Goal: Task Accomplishment & Management: Manage account settings

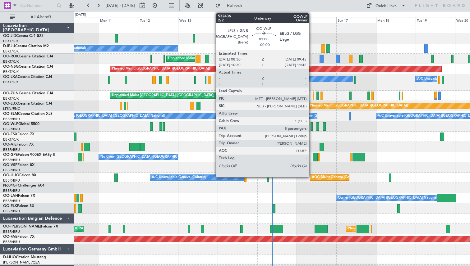
click at [312, 126] on div at bounding box center [312, 126] width 2 height 8
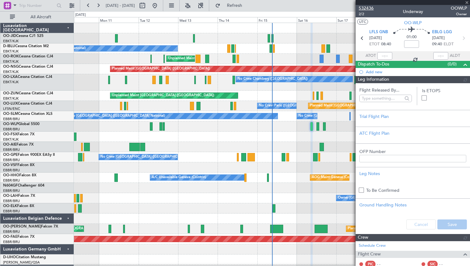
click at [363, 8] on span "532436" at bounding box center [366, 8] width 15 height 7
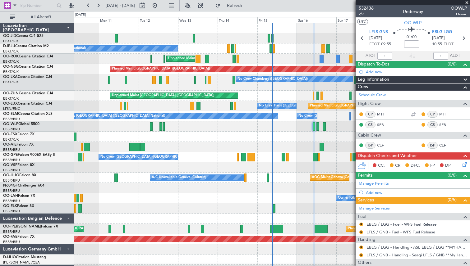
click at [466, 2] on span at bounding box center [467, 3] width 6 height 6
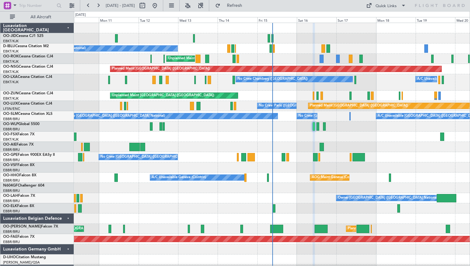
type input "0"
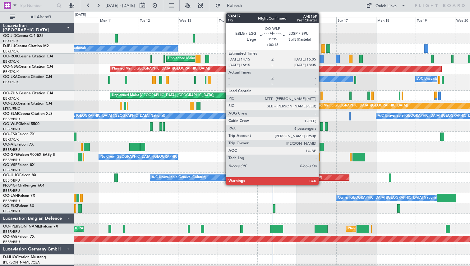
click at [321, 125] on div at bounding box center [321, 126] width 3 height 8
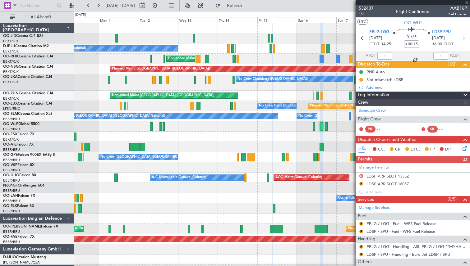
click at [363, 6] on span "532437" at bounding box center [366, 8] width 15 height 7
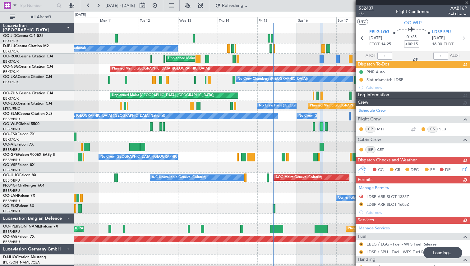
click at [363, 7] on span "532437" at bounding box center [366, 8] width 15 height 7
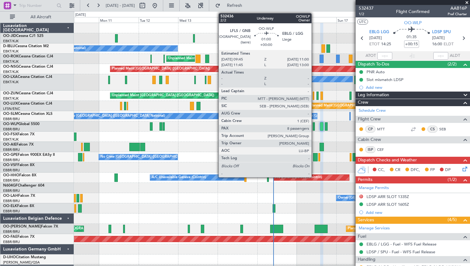
click at [314, 126] on div at bounding box center [314, 126] width 2 height 8
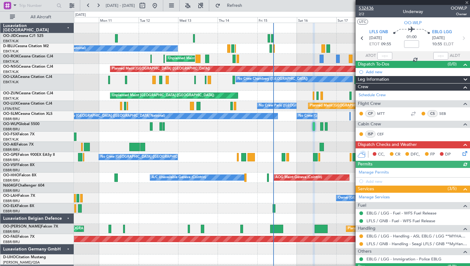
click at [365, 10] on span "532436" at bounding box center [366, 8] width 15 height 7
click at [235, 4] on button "Refresh" at bounding box center [230, 6] width 37 height 10
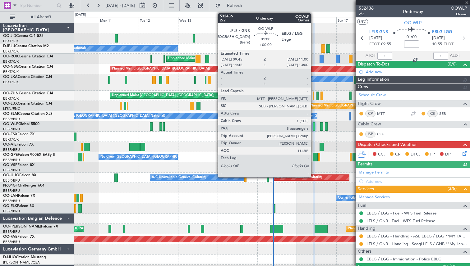
type input "11"
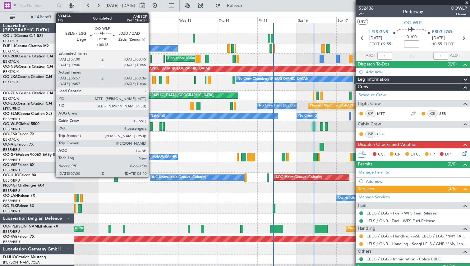
click at [151, 126] on div at bounding box center [151, 126] width 3 height 8
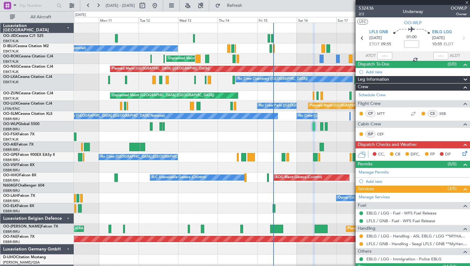
type input "+00:15"
type input "07:07"
type input "08:31"
type input "9"
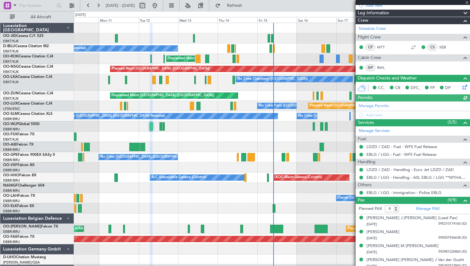
scroll to position [156, 0]
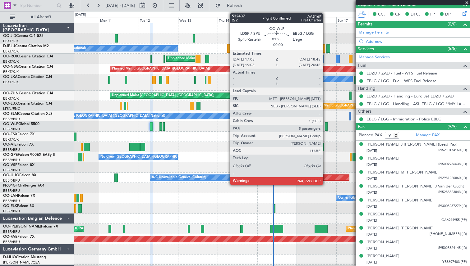
click at [326, 127] on div at bounding box center [326, 126] width 3 height 8
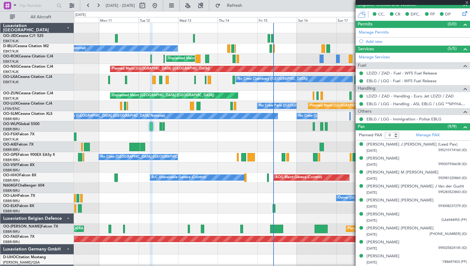
type input "8"
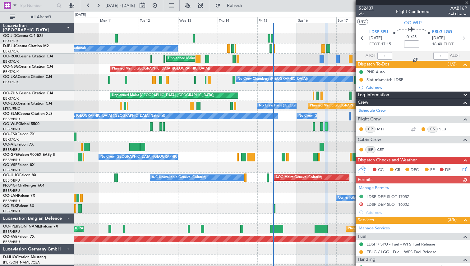
click at [370, 6] on span "532437" at bounding box center [366, 8] width 15 height 7
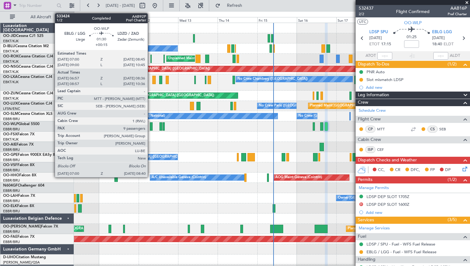
click at [150, 127] on div at bounding box center [151, 126] width 3 height 8
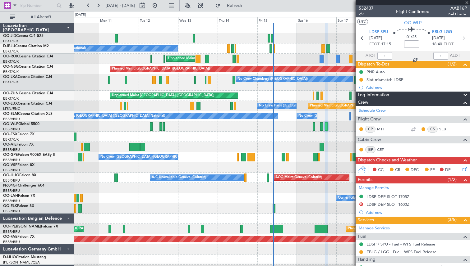
type input "+00:15"
type input "07:07"
type input "08:31"
type input "9"
